Goal: Find specific page/section: Find specific page/section

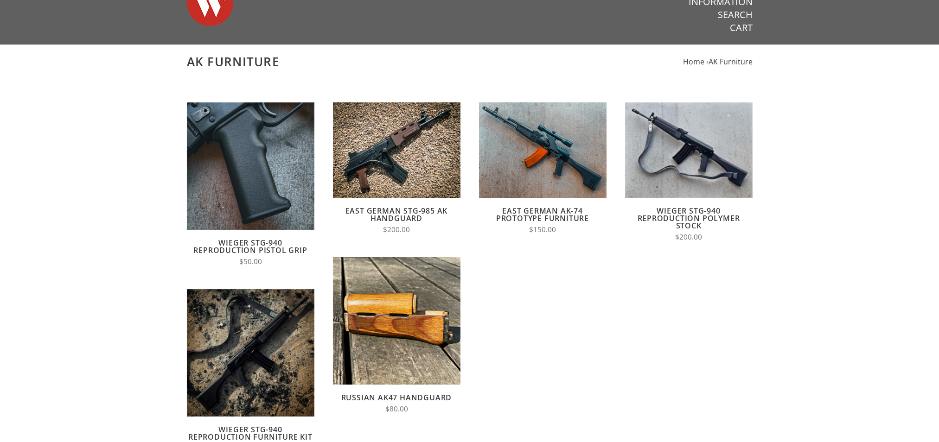
scroll to position [93, 0]
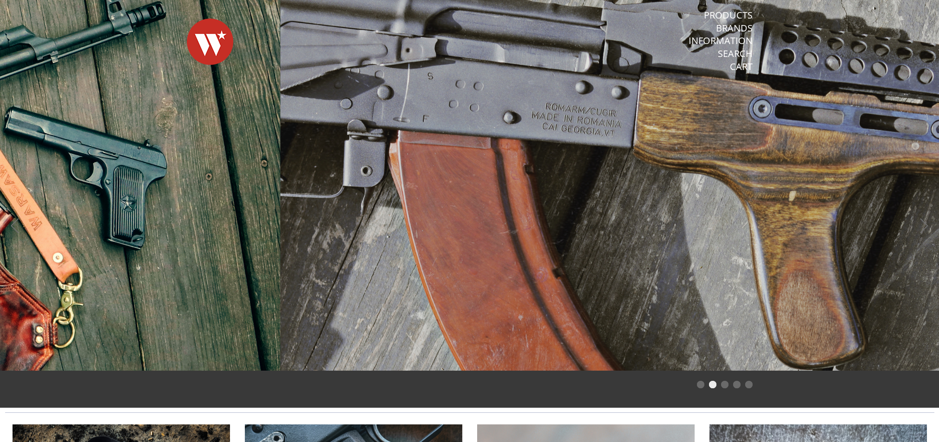
click at [601, 222] on span at bounding box center [750, 185] width 939 height 371
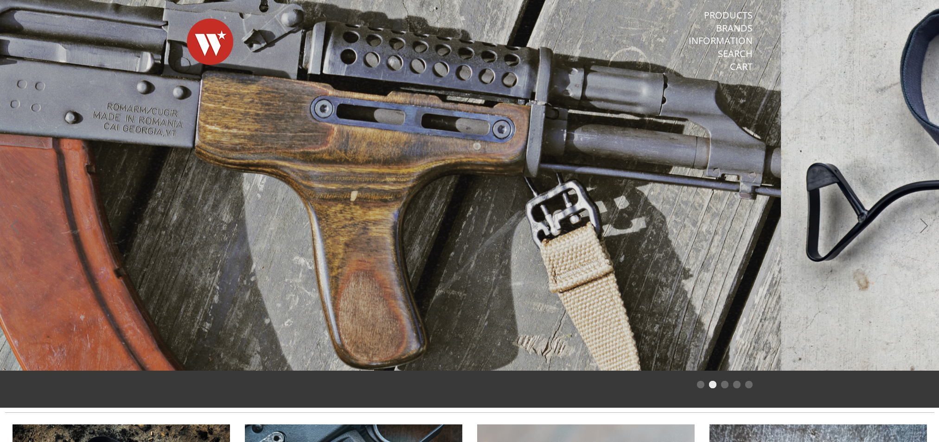
click at [313, 197] on span at bounding box center [311, 185] width 939 height 371
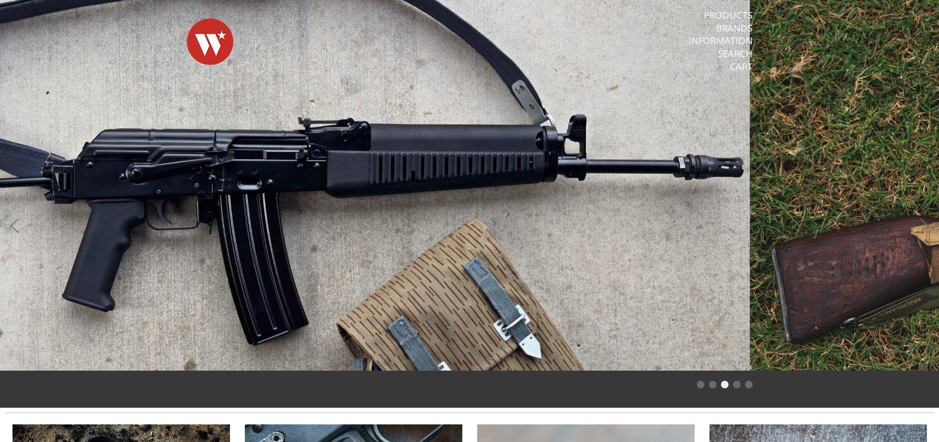
click at [305, 215] on span at bounding box center [280, 185] width 939 height 371
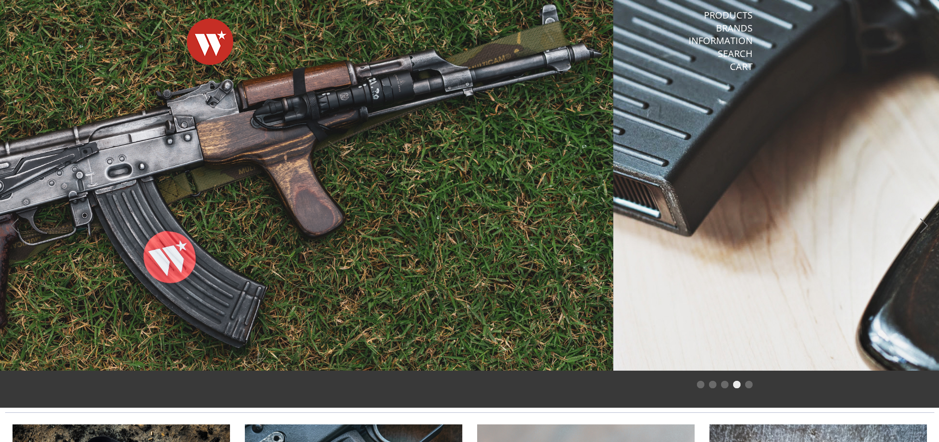
click at [203, 287] on span at bounding box center [143, 185] width 939 height 371
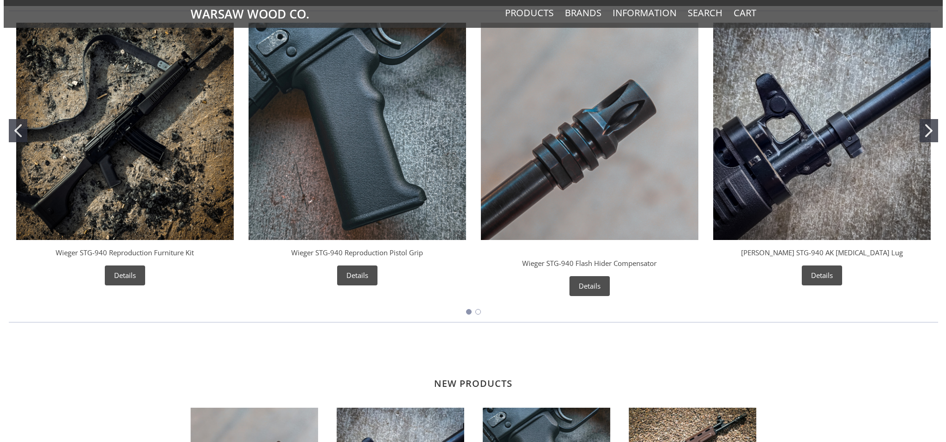
scroll to position [325, 0]
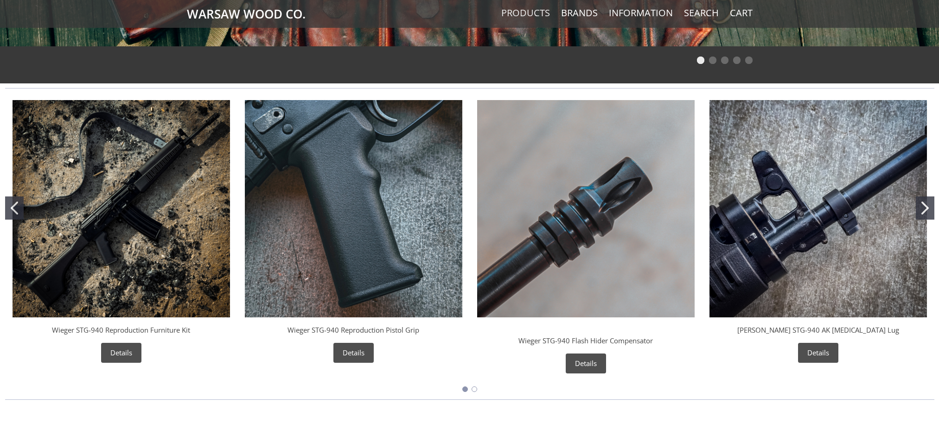
click at [535, 15] on link "Products" at bounding box center [525, 13] width 49 height 12
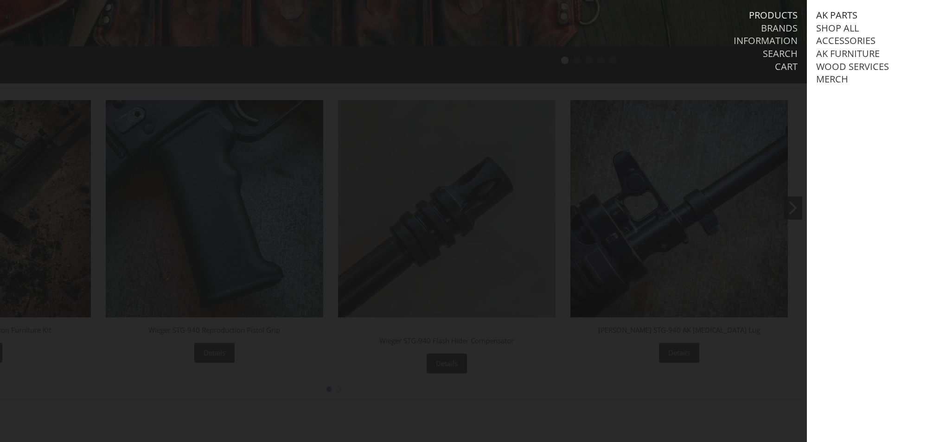
click at [835, 13] on link "AK Parts" at bounding box center [836, 15] width 41 height 12
